Goal: Information Seeking & Learning: Learn about a topic

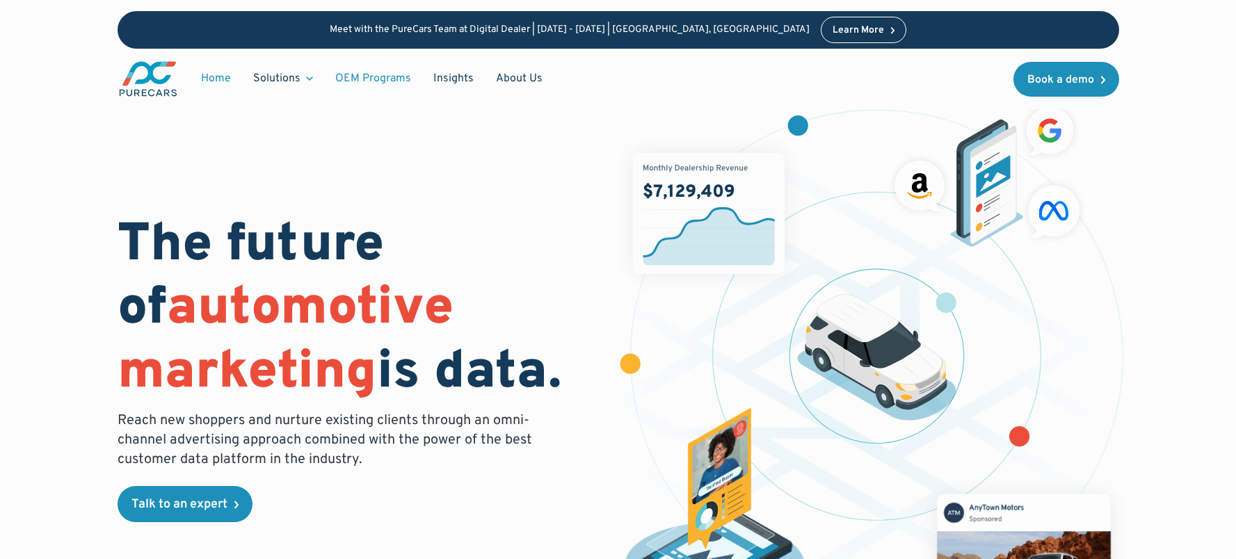
click at [351, 73] on link "OEM Programs" at bounding box center [373, 78] width 98 height 26
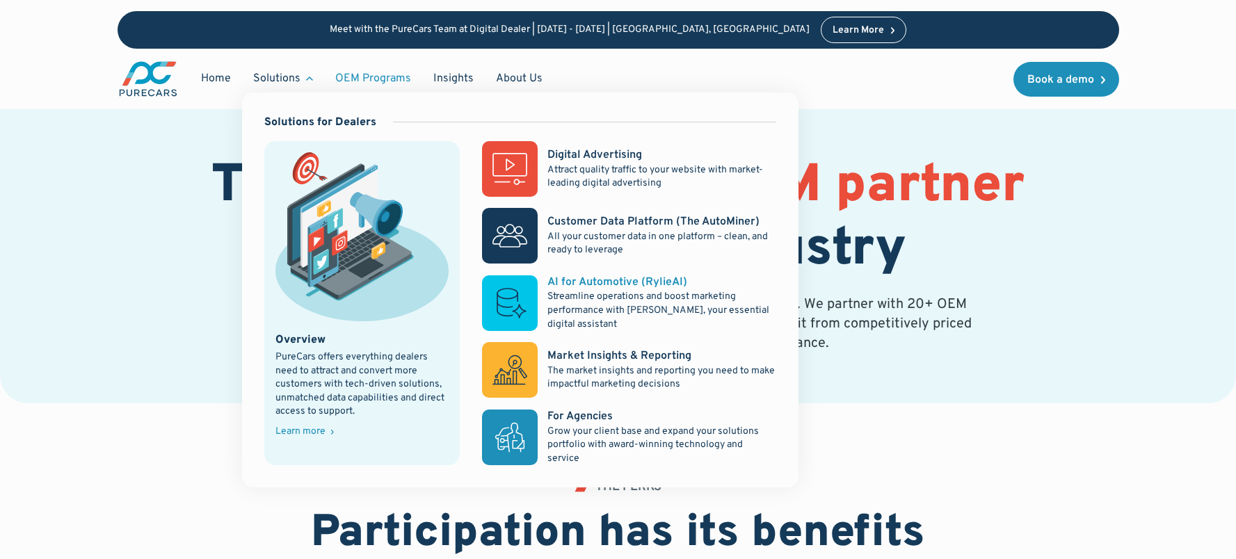
click at [526, 296] on rect at bounding box center [510, 303] width 56 height 56
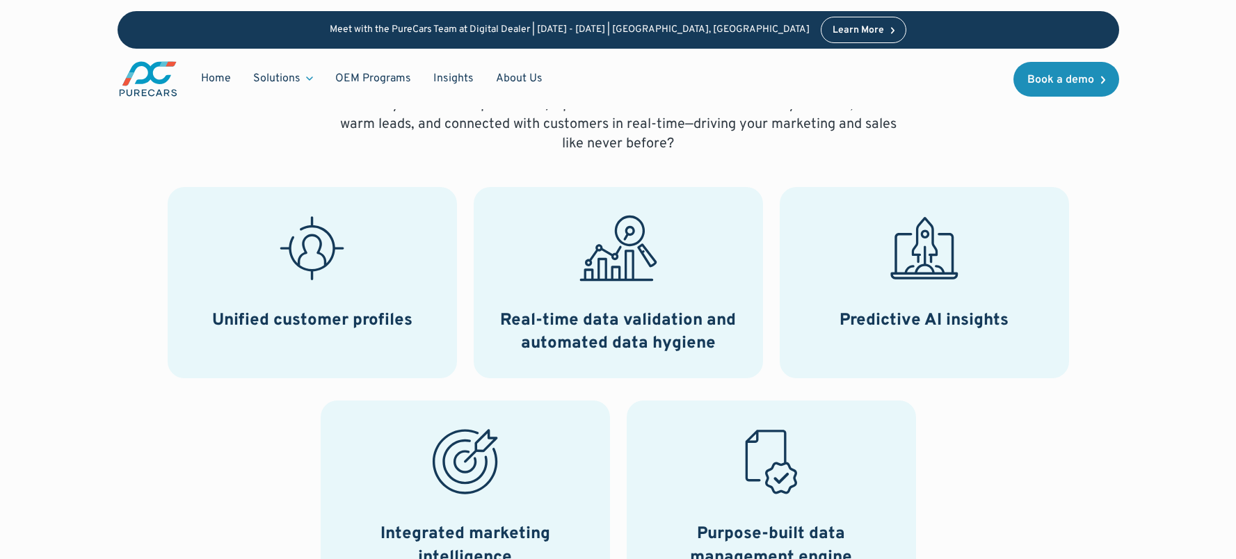
scroll to position [615, 0]
